Goal: Transaction & Acquisition: Purchase product/service

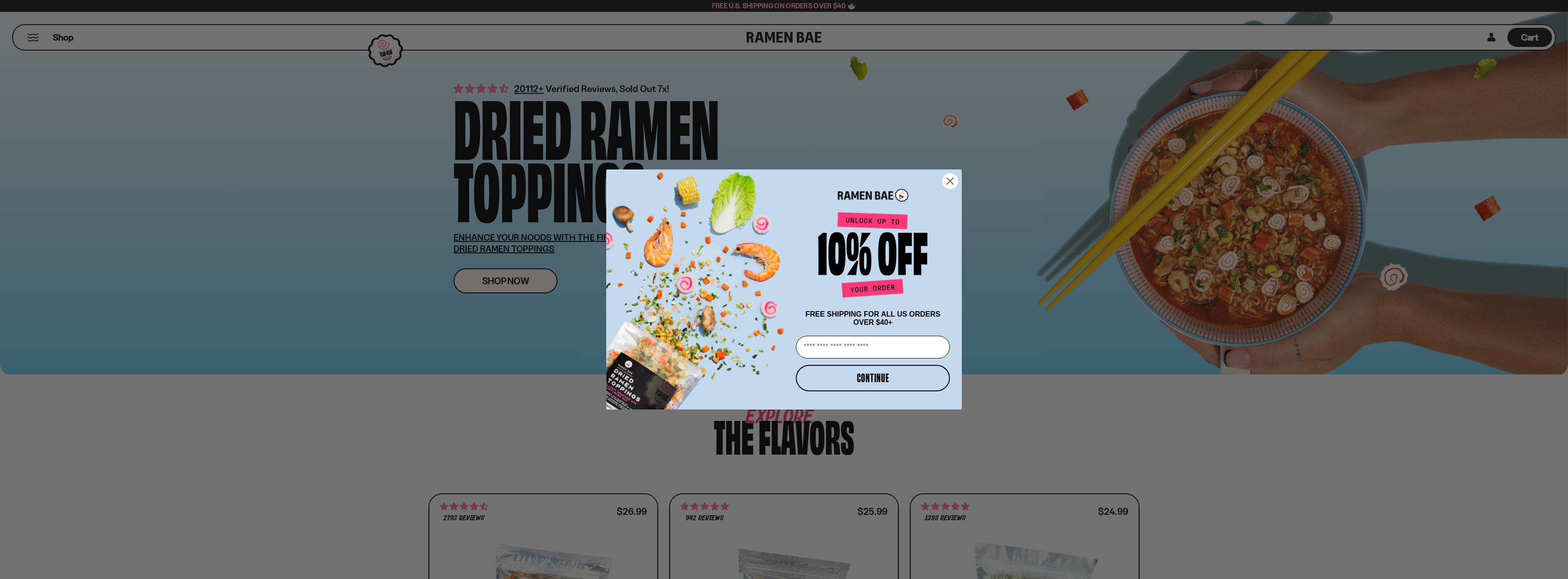
click at [955, 179] on circle "Close dialog" at bounding box center [950, 181] width 15 height 15
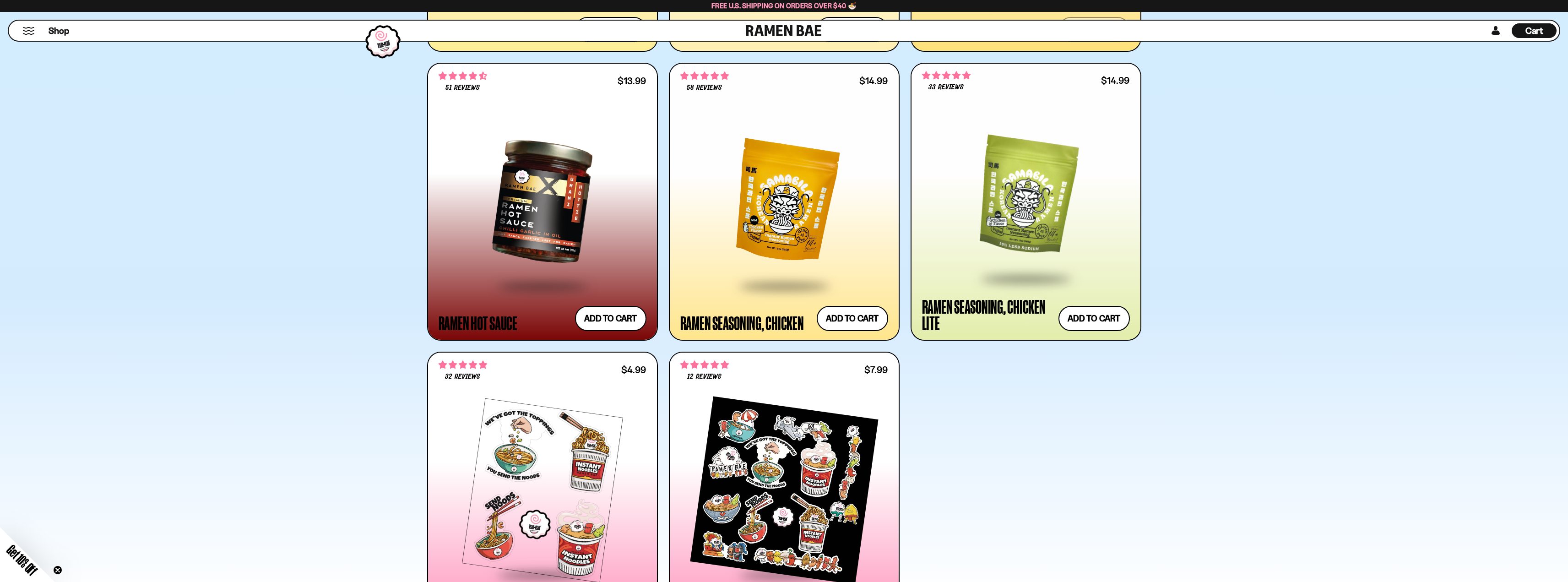
scroll to position [1877, 0]
drag, startPoint x: 724, startPoint y: 278, endPoint x: 741, endPoint y: 281, distance: 17.3
click at [741, 281] on span at bounding box center [784, 286] width 112 height 32
click at [987, 219] on div at bounding box center [1026, 197] width 208 height 160
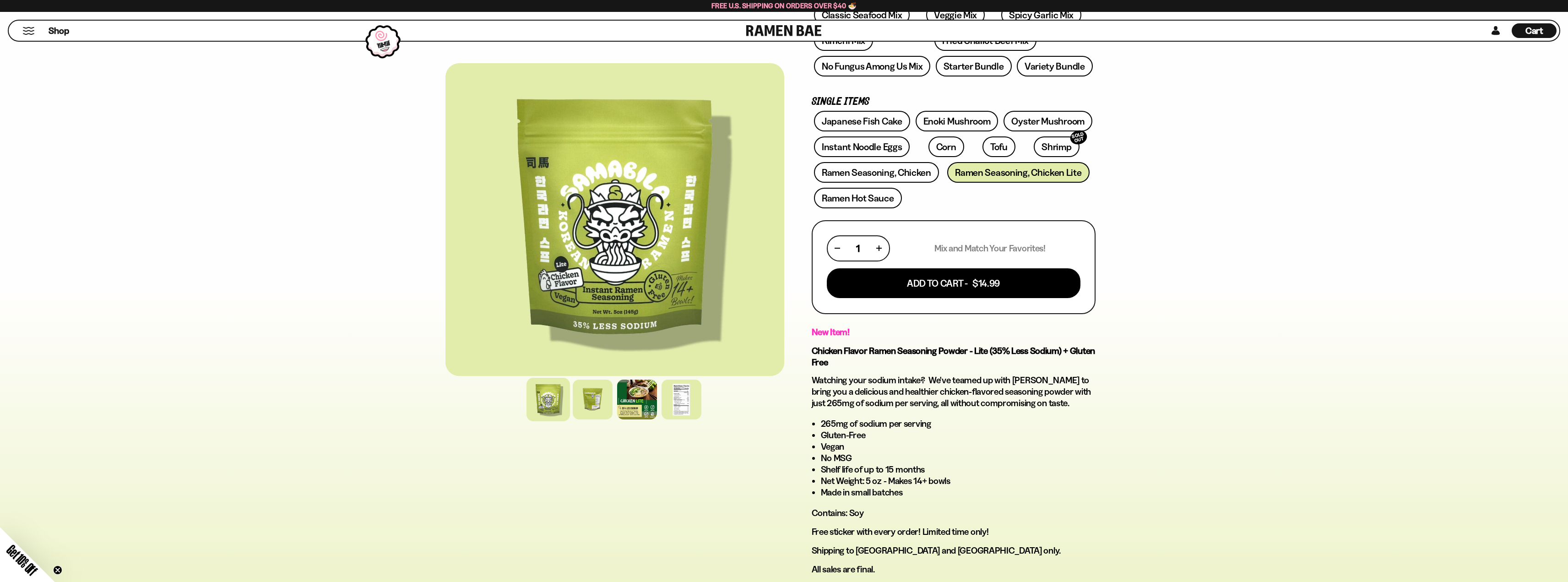
scroll to position [229, 0]
